Goal: Navigation & Orientation: Find specific page/section

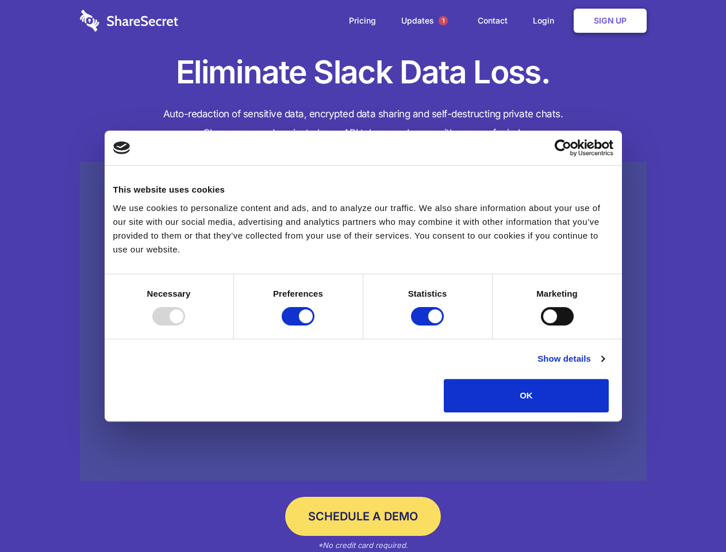
click at [185, 325] on div at bounding box center [168, 316] width 33 height 18
click at [314, 325] on input "Preferences" at bounding box center [298, 316] width 33 height 18
checkbox input "false"
click at [429, 325] on input "Statistics" at bounding box center [427, 316] width 33 height 18
checkbox input "false"
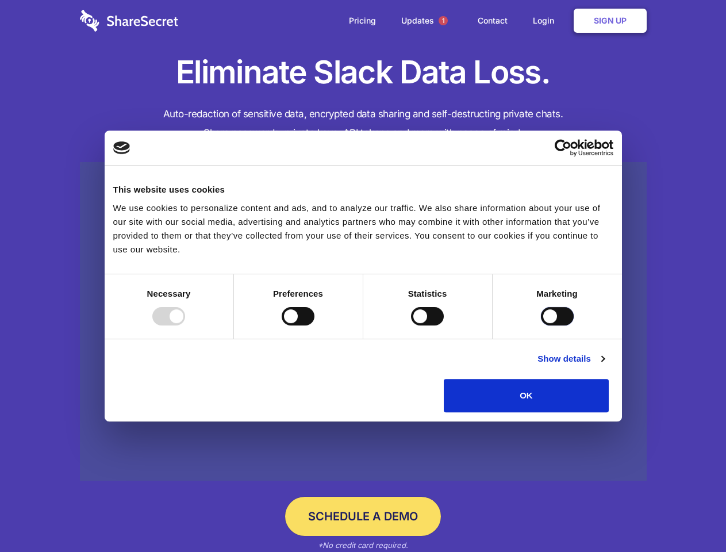
click at [541, 325] on input "Marketing" at bounding box center [557, 316] width 33 height 18
checkbox input "true"
click at [604, 365] on link "Show details" at bounding box center [570, 359] width 67 height 14
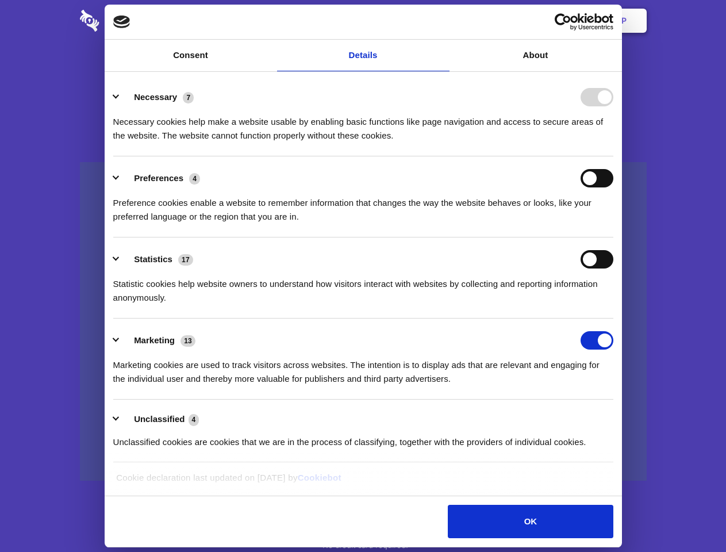
click at [613, 223] on div "Preferences 4 Preference cookies enable a website to remember information that …" at bounding box center [363, 196] width 500 height 55
click at [442, 21] on span "1" at bounding box center [443, 20] width 18 height 18
